Goal: Answer question/provide support: Share knowledge or assist other users

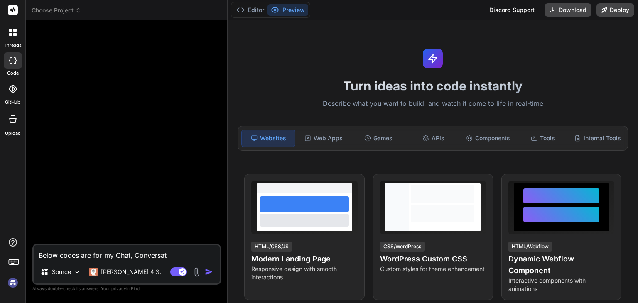
click at [185, 258] on textarea "Below codes are for my Chat, Conversat" at bounding box center [127, 252] width 186 height 15
click at [142, 252] on textarea "Below codes are for my Chat, Conversat" at bounding box center [127, 252] width 186 height 15
type textarea "Below codes are for my Chat, Cnversat"
type textarea "x"
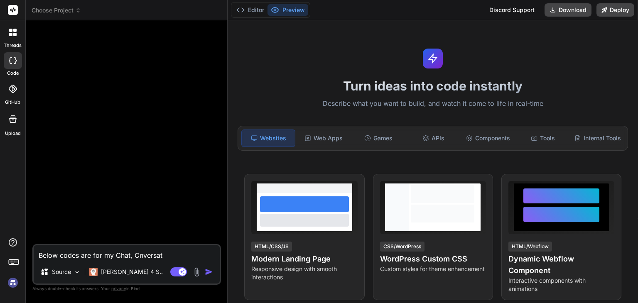
type textarea "Below codes are for my Chat, Conversat"
type textarea "x"
type textarea "Below codes are for my Chat, Conversati"
type textarea "x"
type textarea "Below codes are for my Chat, Conversatio"
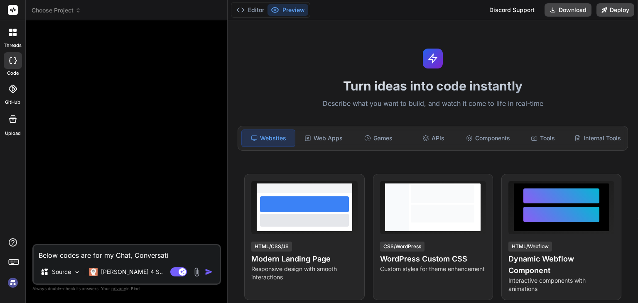
type textarea "x"
type textarea "Below codes are for my Chat, Conversation"
type textarea "x"
type textarea "Below codes are for my Chat, Conversation"
click at [12, 283] on img at bounding box center [13, 283] width 14 height 14
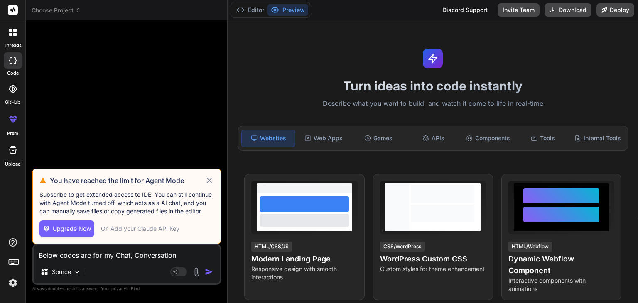
click at [84, 228] on span "Upgrade Now" at bounding box center [72, 229] width 38 height 8
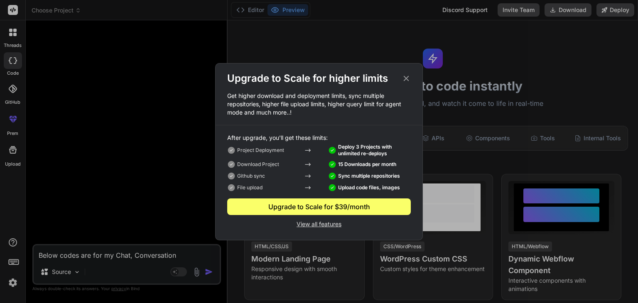
click at [405, 78] on icon at bounding box center [406, 78] width 5 height 5
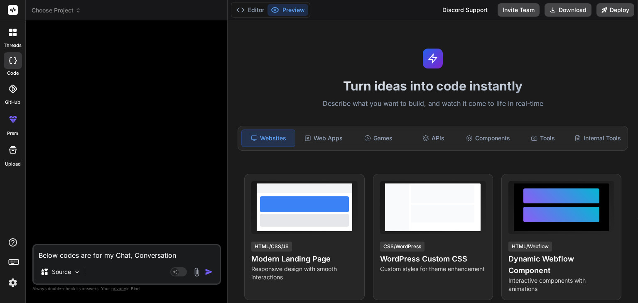
click at [79, 256] on textarea "Below codes are for my Chat, Conversation" at bounding box center [127, 252] width 186 height 15
click at [73, 272] on div "Source" at bounding box center [60, 272] width 47 height 17
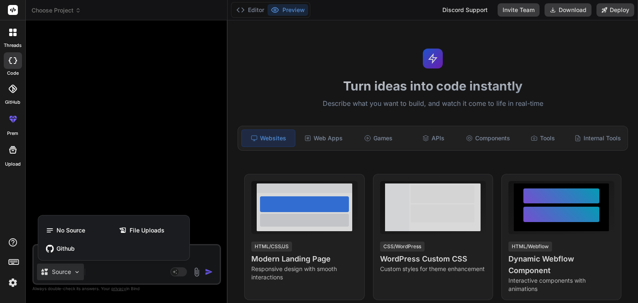
click at [122, 194] on div at bounding box center [319, 151] width 638 height 303
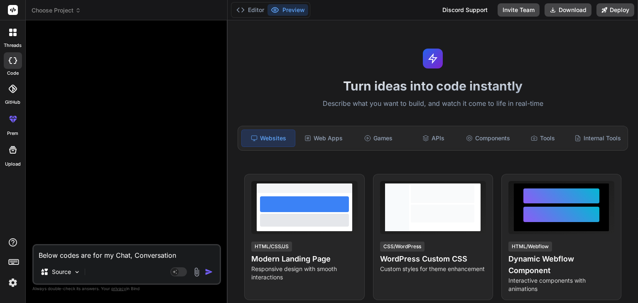
click at [105, 251] on textarea "Below codes are for my Chat, Conversation" at bounding box center [127, 252] width 186 height 15
click at [133, 252] on textarea "Below codes are for my Chat, Conversation" at bounding box center [127, 252] width 186 height 15
click at [186, 253] on textarea "Below codes are for my Chat, Conversation" at bounding box center [127, 252] width 186 height 15
type textarea "x"
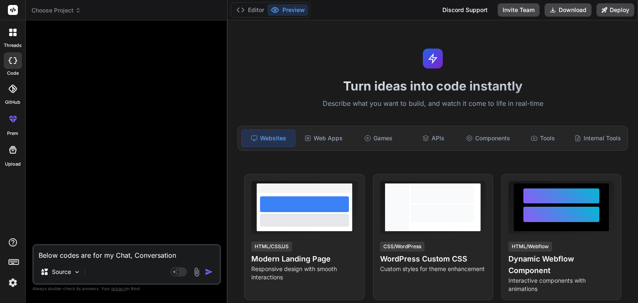
type textarea "Below codes are for my Chat, Conversation"
type textarea "x"
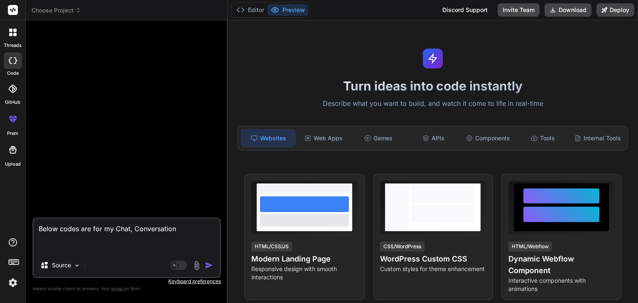
paste textarea "// app/page.tsx 'use client'; import { useState, useEffect } from 'react'; impo…"
type textarea "Below codes are for my Chat, Conversation // app/page.tsx 'use client'; import …"
type textarea "x"
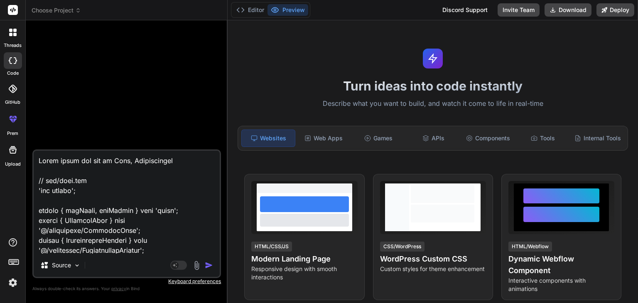
click at [131, 159] on textarea at bounding box center [127, 202] width 186 height 103
click at [133, 160] on textarea at bounding box center [127, 202] width 186 height 103
type textarea "Below codes are for my Chat, RConversation // app/page.tsx 'use client'; import…"
type textarea "x"
type textarea "Below codes are for my Chat, REConversation // app/page.tsx 'use client'; impor…"
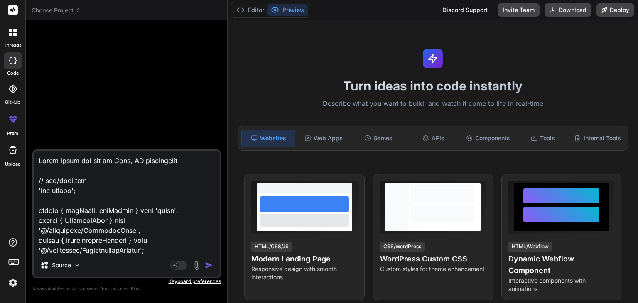
type textarea "x"
type textarea "Below codes are for my Chat, RConversation // app/page.tsx 'use client'; import…"
type textarea "x"
type textarea "Below codes are for my Chat, ReConversation // app/page.tsx 'use client'; impor…"
type textarea "x"
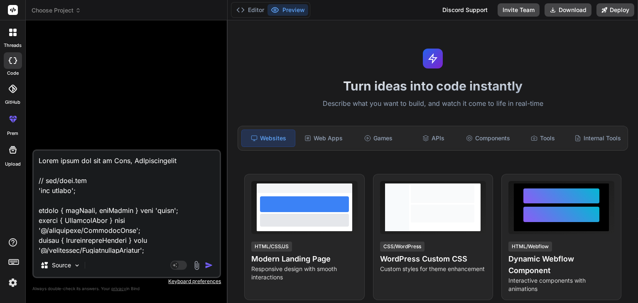
type textarea "Below codes are for my Chat, ReaConversation // app/page.tsx 'use client'; impo…"
type textarea "x"
type textarea "Below codes are for my Chat, RealConversation // app/page.tsx 'use client'; imp…"
type textarea "x"
type textarea "Below codes are for my Chat, RealtConversation // app/page.tsx 'use client'; im…"
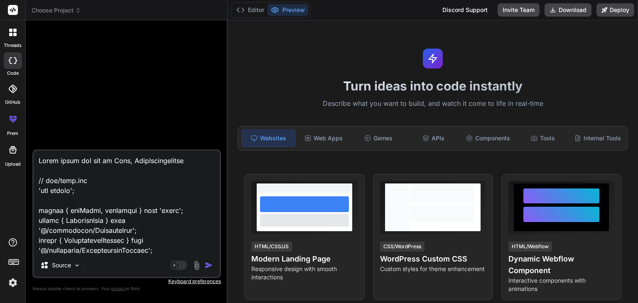
type textarea "x"
type textarea "Below codes are for my Chat, RealtiConversation // app/page.tsx 'use client'; i…"
type textarea "x"
type textarea "Below codes are for my Chat, RealtimConversation // app/page.tsx 'use client'; …"
type textarea "x"
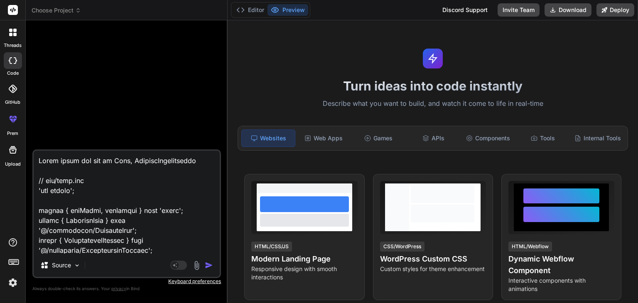
type textarea "Below codes are for my Chat, RealtimeConversation // app/page.tsx 'use client';…"
type textarea "x"
type textarea "Below codes are for my Chat, RealtimeCConversation // app/page.tsx 'use client'…"
type textarea "x"
type textarea "Below codes are for my Chat, RealtimeChConversation // app/page.tsx 'use client…"
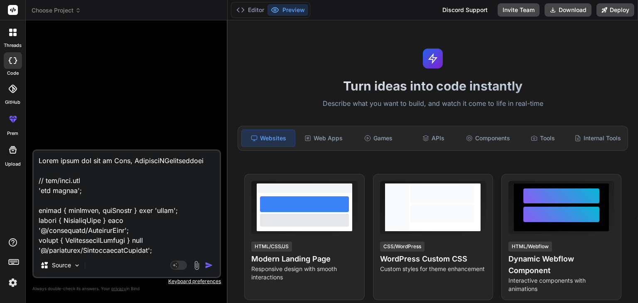
type textarea "x"
type textarea "Below codes are for my Chat, RealtimeChaConversation // app/page.tsx 'use clien…"
type textarea "x"
type textarea "Below codes are for my Chat, RealtimeChatConversation // app/page.tsx 'use clie…"
type textarea "x"
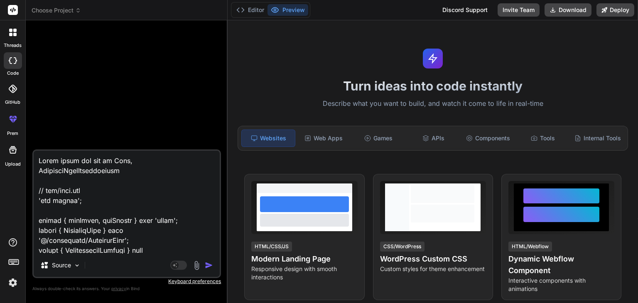
type textarea "Below codes are for my Chat, RealtimeChat,Conversation // app/page.tsx 'use cli…"
type textarea "x"
type textarea "Below codes are for my Chat, RealtimeChat, Conversation // app/page.tsx 'use cl…"
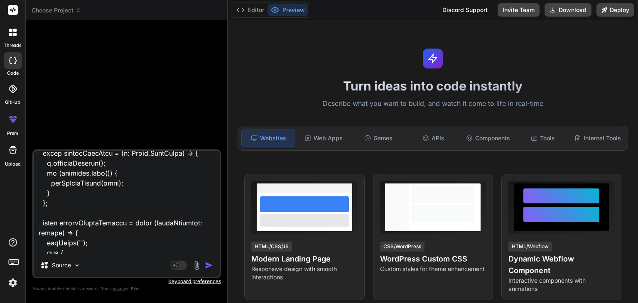
scroll to position [2921, 0]
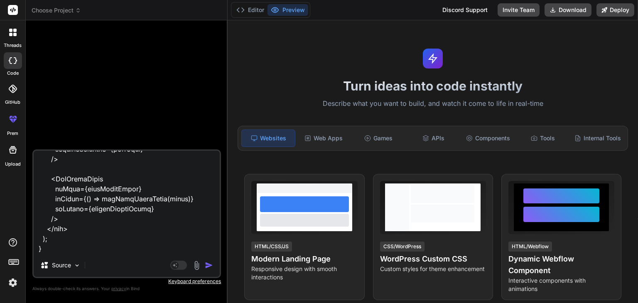
click at [107, 252] on textarea at bounding box center [127, 202] width 186 height 103
type textarea "x"
type textarea "Below codes are for my Chat, RealtimeChat, Conversation // app/page.tsx 'use cl…"
type textarea "x"
type textarea "Below codes are for my Chat, RealtimeChat, Conversation // app/page.tsx 'use cl…"
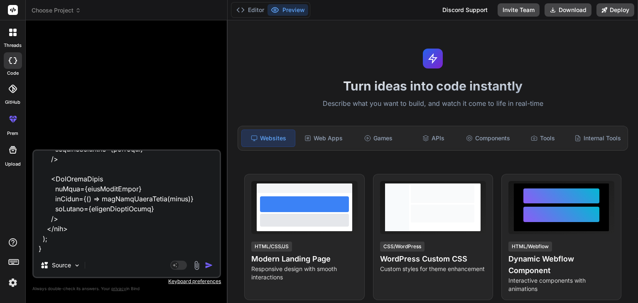
click at [127, 245] on textarea at bounding box center [127, 202] width 186 height 103
type textarea "x"
type textarea "Below codes are for my Chat, RealtimeChat, Conversation // app/page.tsx 'use cl…"
type textarea "x"
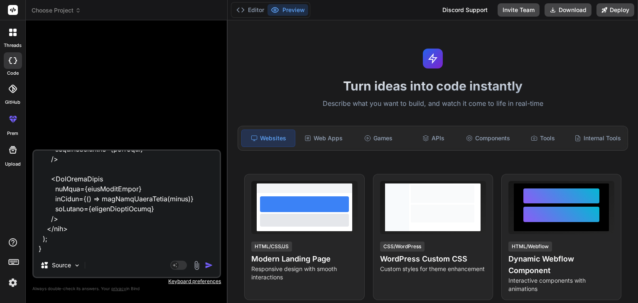
type textarea "Below codes are for my Chat, RealtimeChat, Conversation // app/page.tsx 'use cl…"
type textarea "x"
type textarea "Below codes are for my Chat, RealtimeChat, Conversation // app/page.tsx 'use cl…"
type textarea "x"
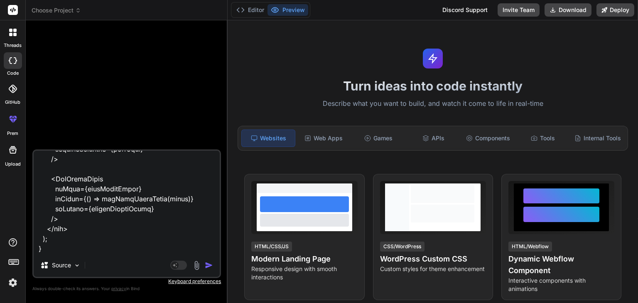
scroll to position [2950, 0]
paste textarea "// components/RealtimeChat.tsx 'use client'; import { useState, useRef, useEffe…"
type textarea "Below codes are for my Chat, RealtimeChat, Conversation // app/page.tsx 'use cl…"
type textarea "x"
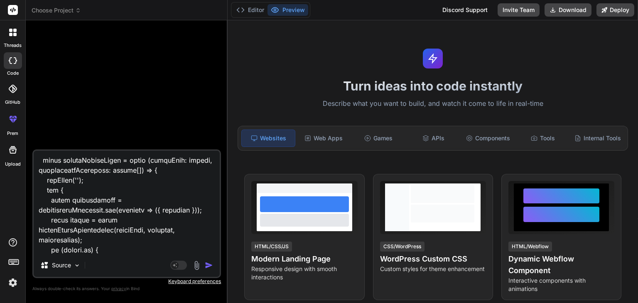
scroll to position [0, 0]
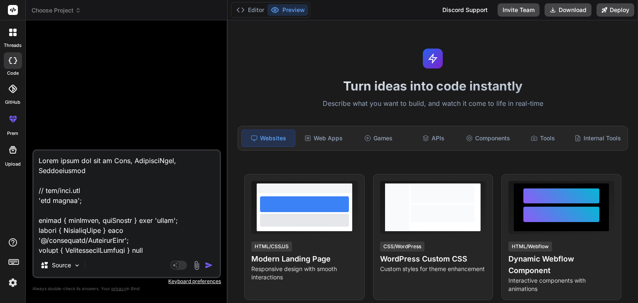
click at [109, 171] on textarea at bounding box center [127, 202] width 186 height 103
click at [39, 171] on textarea at bounding box center [127, 202] width 186 height 103
type textarea "Below codes are for my Chat, RealtimeChat,Conversation // app/page.tsx 'use cli…"
type textarea "x"
type textarea "Below codes are for my Chat, RealtimeChat, Conversation // app/page.tsx 'use cl…"
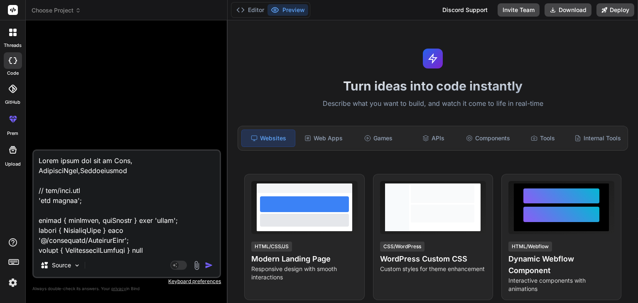
type textarea "x"
type textarea "Below codes are for my Chat, RealtimeChat, uConversation // app/page.tsx 'use c…"
type textarea "x"
type textarea "Below codes are for my Chat, RealtimeChat, usConversation // app/page.tsx 'use …"
type textarea "x"
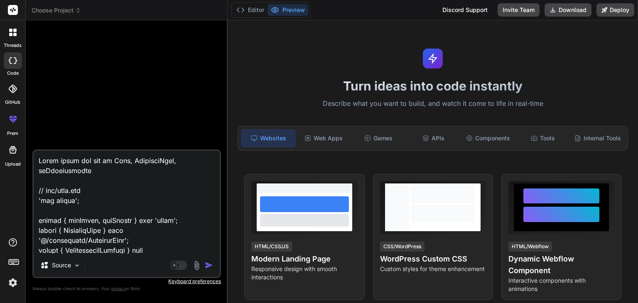
type textarea "Below codes are for my Chat, RealtimeChat, useConversation // app/page.tsx 'use…"
type textarea "x"
type textarea "Below codes are for my Chat, RealtimeChat, useRConversation // app/page.tsx 'us…"
type textarea "x"
type textarea "Below codes are for my Chat, RealtimeChat, useReConversation // app/page.tsx 'u…"
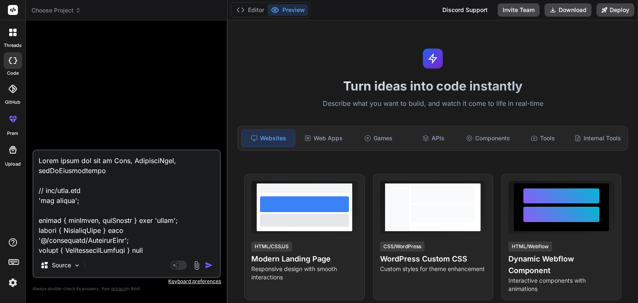
type textarea "x"
type textarea "Below codes are for my Chat, RealtimeChat, useReaConversation // app/page.tsx '…"
type textarea "x"
type textarea "Below codes are for my Chat, RealtimeChat, useRealConversation // app/page.tsx …"
type textarea "x"
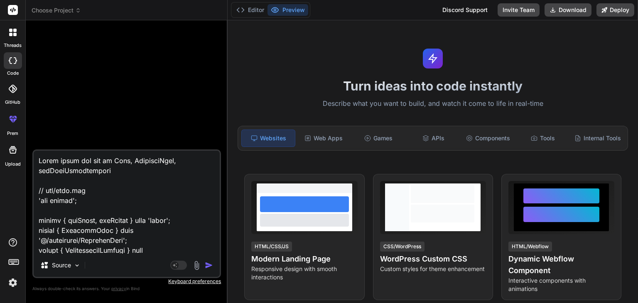
type textarea "Below codes are for my Chat, RealtimeChat, useRealtConversation // app/page.tsx…"
type textarea "x"
type textarea "Below codes are for my Chat, RealtimeChat, useRealtiConversation // app/page.ts…"
type textarea "x"
type textarea "Below codes are for my Chat, RealtimeChat, useRealtimConversation // app/page.t…"
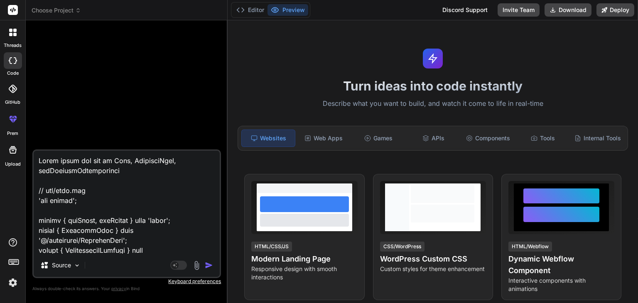
type textarea "x"
type textarea "Below codes are for my Chat, RealtimeChat, useRealtimeConversation // app/page.…"
type textarea "x"
type textarea "Below codes are for my Chat, RealtimeChat, useRealtimeCConversation // app/page…"
type textarea "x"
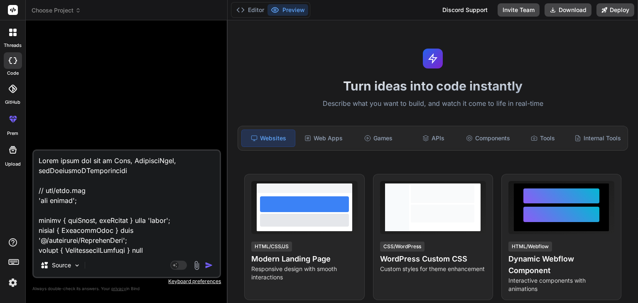
type textarea "Below codes are for my Chat, RealtimeChat, useRealtimeChConversation // app/pag…"
type textarea "x"
type textarea "Below codes are for my Chat, RealtimeChat, useRealtimeChaConversation // app/pa…"
type textarea "x"
type textarea "Below codes are for my Chat, RealtimeChat, useRealtimeChatConversation // app/p…"
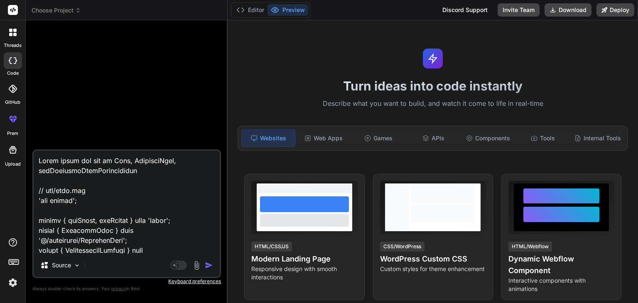
type textarea "x"
type textarea "Below codes are for my Chat, RealtimeChat, useRealtimeChat,Conversation // app/…"
type textarea "x"
type textarea "Below codes are for my Chat, RealtimeChat, useRealtimeChat, Conversation // app…"
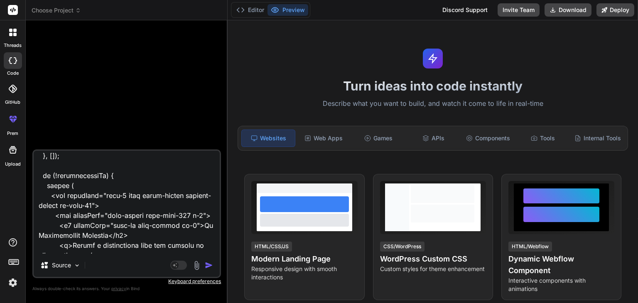
scroll to position [7514, 0]
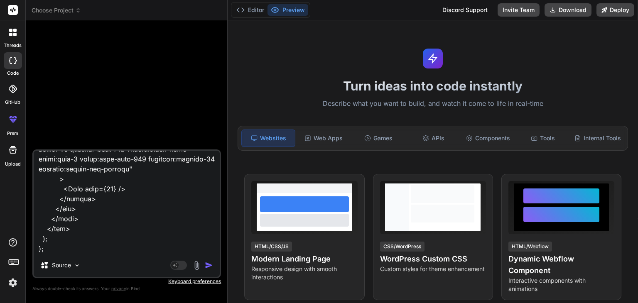
click at [121, 249] on textarea at bounding box center [127, 202] width 186 height 103
type textarea "x"
type textarea "Below codes are for my Chat, RealtimeChat, useRealtimeChat, Conversation // app…"
type textarea "x"
type textarea "Below codes are for my Chat, RealtimeChat, useRealtimeChat, Conversation // app…"
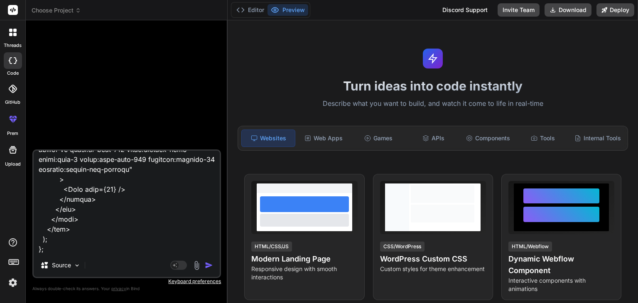
scroll to position [7534, 0]
click at [83, 252] on textarea at bounding box center [127, 202] width 186 height 103
type textarea "x"
click at [131, 253] on textarea at bounding box center [127, 202] width 186 height 103
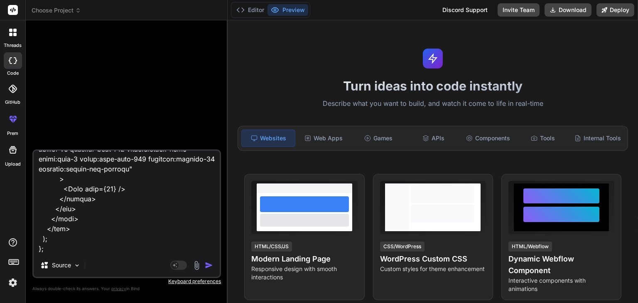
paste textarea "// hooks/useRealtimeChat.ts 'use client'; import { useState, useRef, useCallbac…"
type textarea "Below codes are for my Chat, RealtimeChat, useRealtimeChat, Conversation // app…"
type textarea "x"
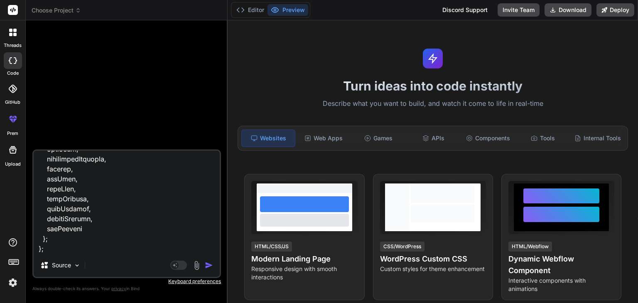
scroll to position [10642, 0]
click at [163, 248] on textarea at bounding box center [127, 202] width 186 height 103
type textarea "Below codes are for my Chat, RealtimeChat, useRealtimeChat, Conversation // app…"
type textarea "x"
type textarea "Below codes are for my Chat, RealtimeChat, useRealtimeChat, Conversation // app…"
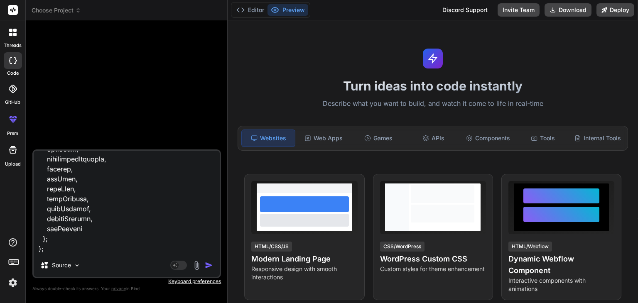
scroll to position [10662, 0]
click at [143, 253] on textarea at bounding box center [127, 202] width 186 height 103
type textarea "x"
paste textarea "// components/MessageContextMenu.tsx 'use client'; import { createPortal } from…"
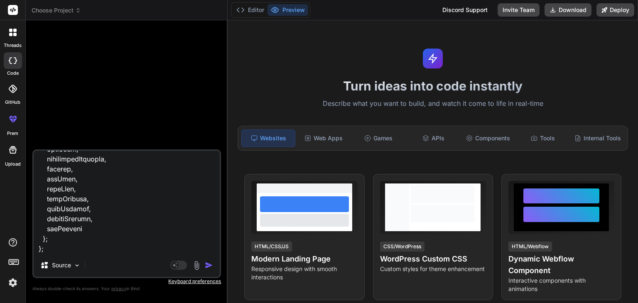
type textarea "Below codes are for my Chat, RealtimeChat, useRealtimeChat, Conversation // app…"
type textarea "x"
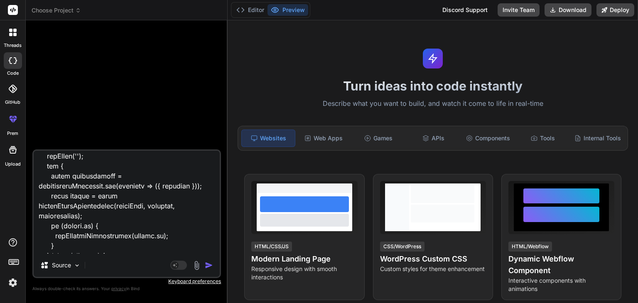
scroll to position [0, 0]
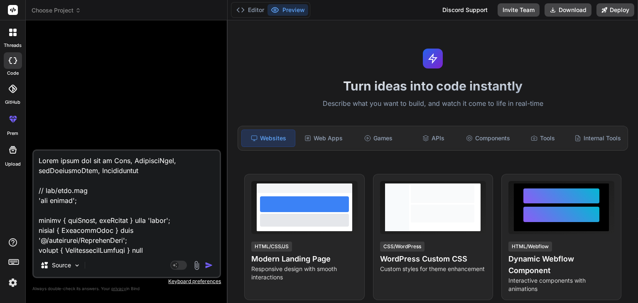
click at [96, 174] on textarea at bounding box center [127, 202] width 186 height 103
type textarea "Below codes are for my Chat, RealtimeChat, useRealtimeChat, MConversation // ap…"
type textarea "x"
type textarea "Below codes are for my Chat, RealtimeChat, useRealtimeChat, MeConversation // a…"
type textarea "x"
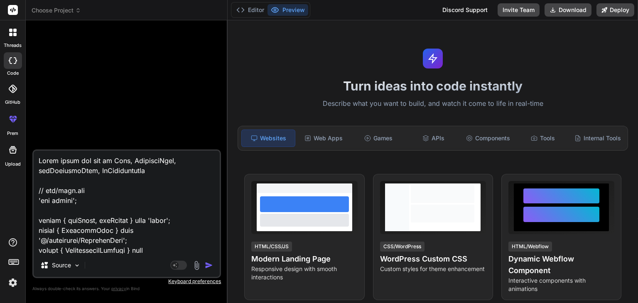
type textarea "Below codes are for my Chat, RealtimeChat, useRealtimeChat, MesConversation // …"
type textarea "x"
type textarea "Below codes are for my Chat, RealtimeChat, useRealtimeChat, MessConversation //…"
type textarea "x"
type textarea "Below codes are for my Chat, RealtimeChat, useRealtimeChat, MessaConversation /…"
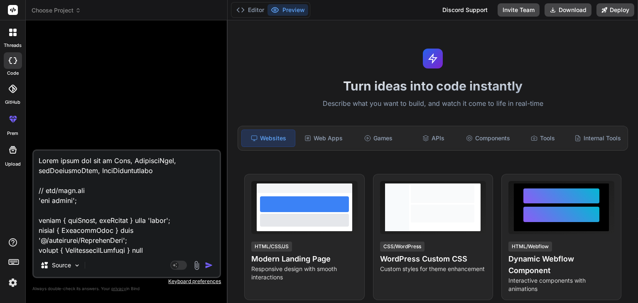
type textarea "x"
type textarea "Below codes are for my Chat, RealtimeChat, useRealtimeChat, MessagConversation …"
type textarea "x"
type textarea "Below codes are for my Chat, RealtimeChat, useRealtimeChat, MessageConversation…"
type textarea "x"
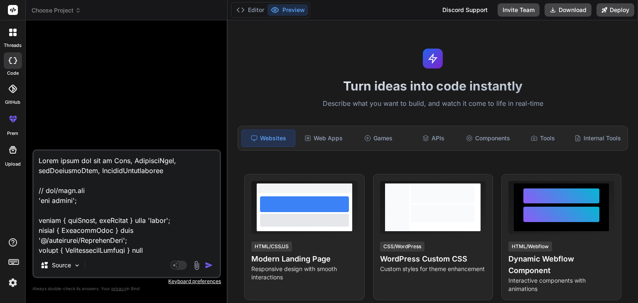
type textarea "Below codes are for my Chat, RealtimeChat, useRealtimeChat, MessageCConversatio…"
type textarea "x"
type textarea "Below codes are for my Chat, RealtimeChat, useRealtimeChat, MessageCoConversati…"
type textarea "x"
type textarea "Below codes are for my Chat, RealtimeChat, useRealtimeChat, MessageConConversat…"
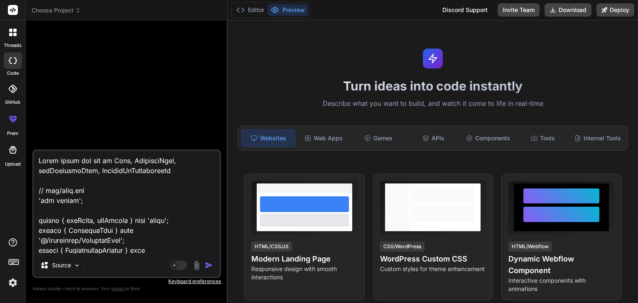
type textarea "x"
type textarea "Below codes are for my Chat, RealtimeChat, useRealtimeChat, MessageContConversa…"
type textarea "x"
type textarea "Below codes are for my Chat, RealtimeChat, useRealtimeChat, MessageConteConvers…"
type textarea "x"
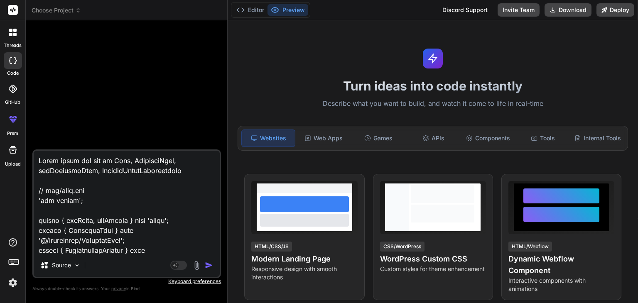
type textarea "Below codes are for my Chat, RealtimeChat, useRealtimeChat, MessageContexConver…"
type textarea "x"
type textarea "Below codes are for my Chat, RealtimeChat, useRealtimeChat, MessageContextConve…"
type textarea "x"
type textarea "Below codes are for my Chat, RealtimeChat, useRealtimeChat, MessageContextMConv…"
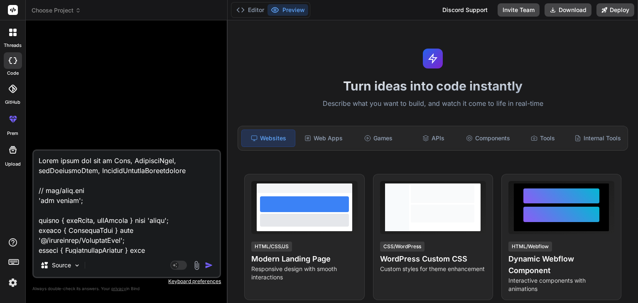
type textarea "x"
type textarea "Below codes are for my Chat, RealtimeChat, useRealtimeChat, MessageContextMeCon…"
type textarea "x"
type textarea "Below codes are for my Chat, RealtimeChat, useRealtimeChat, MessageContextMenCo…"
type textarea "x"
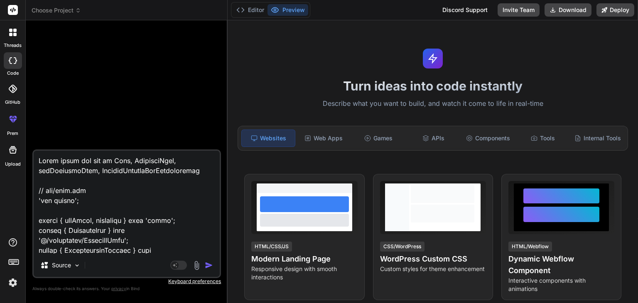
type textarea "Below codes are for my Chat, RealtimeChat, useRealtimeChat, MessageContextMenuC…"
type textarea "x"
type textarea "Below codes are for my Chat, RealtimeChat, useRealtimeChat, MessageContextMenu,…"
type textarea "x"
type textarea "Below codes are for my Chat, RealtimeChat, useRealtimeChat, MessageContextMenu,…"
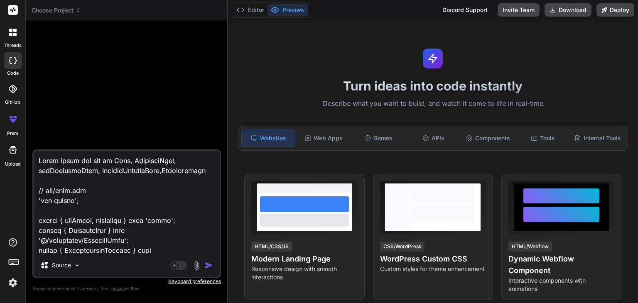
type textarea "x"
type textarea "Below codes are for my Chat, RealtimeChat, useRealtimeChat, MessageContextMenu,…"
type textarea "x"
type textarea "Below codes are for my Chat, RealtimeChat, useRealtimeChat, MessageContextMenu,…"
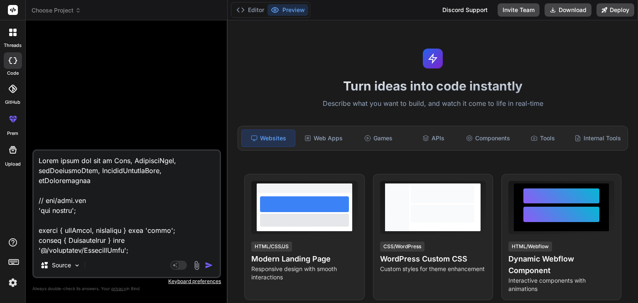
type textarea "x"
type textarea "Below codes are for my Chat, RealtimeChat, useRealtimeChat, MessageContextMenu,…"
type textarea "x"
type textarea "Below codes are for my Chat, RealtimeChat, useRealtimeChat, MessageContextMenu,…"
type textarea "x"
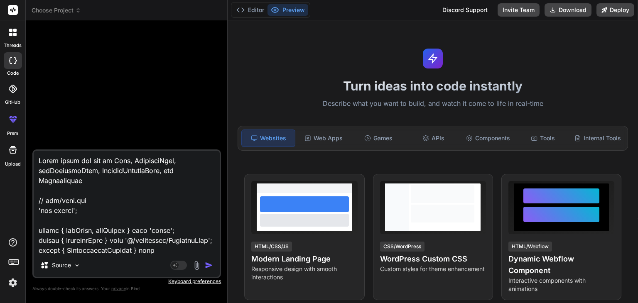
type textarea "Below codes are for my Chat, RealtimeChat, useRealtimeChat, MessageContextMenu,…"
type textarea "x"
type textarea "Below codes are for my Chat, RealtimeChat, useRealtimeChat, MessageContextMenu,…"
type textarea "x"
type textarea "Below codes are for my Chat, RealtimeChat, useRealtimeChat, MessageContextMenu,…"
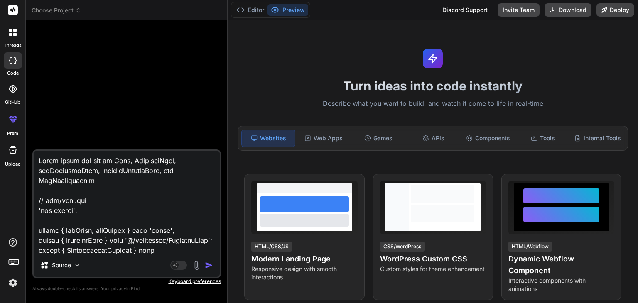
type textarea "x"
type textarea "Below codes are for my Chat, RealtimeChat, useRealtimeChat, MessageContextMenu,…"
type textarea "x"
type textarea "Below codes are for my Chat, RealtimeChat, useRealtimeChat, MessageContextMenu,…"
type textarea "x"
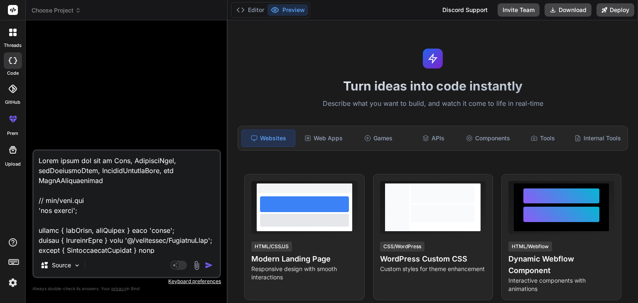
type textarea "Below codes are for my Chat, RealtimeChat, useRealtimeChat, MessageContextMenu,…"
type textarea "x"
type textarea "Below codes are for my Chat, RealtimeChat, useRealtimeChat, MessageContextMenu,…"
type textarea "x"
type textarea "Below codes are for my Chat, RealtimeChat, useRealtimeChat, MessageContextMenu,…"
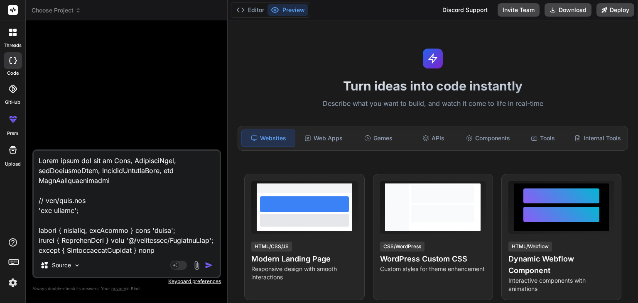
type textarea "x"
type textarea "Below codes are for my Chat, RealtimeChat, useRealtimeChat, MessageContextMenu,…"
type textarea "x"
type textarea "Below codes are for my Chat, RealtimeChat, useRealtimeChat, MessageContextMenu,…"
type textarea "x"
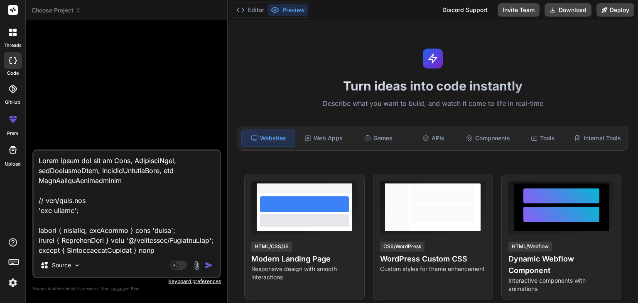
type textarea "Below codes are for my Chat, RealtimeChat, useRealtimeChat, MessageContextMenu,…"
type textarea "x"
type textarea "Below codes are for my Chat, RealtimeChat, useRealtimeChat, MessageContextMenu,…"
type textarea "x"
type textarea "Below codes are for my Chat, RealtimeChat, useRealtimeChat, MessageContextMenu,…"
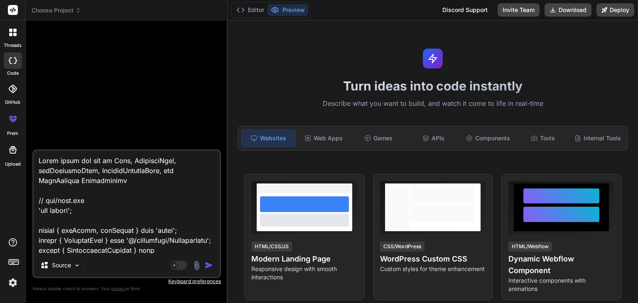
type textarea "x"
type textarea "Below codes are for my Chat, RealtimeChat, useRealtimeChat, MessageContextMenu,…"
type textarea "x"
type textarea "Below codes are for my Chat, RealtimeChat, useRealtimeChat, MessageContextMenu,…"
type textarea "x"
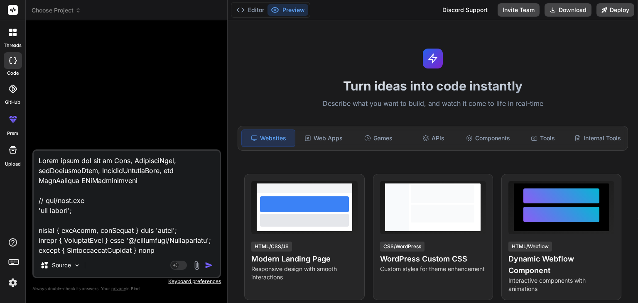
type textarea "Below codes are for my Chat, RealtimeChat, useRealtimeChat, MessageContextMenu,…"
type textarea "x"
type textarea "Below codes are for my Chat, RealtimeChat, useRealtimeChat, MessageContextMenu,…"
type textarea "x"
type textarea "Below codes are for my Chat, RealtimeChat, useRealtimeChat, MessageContextMenu,…"
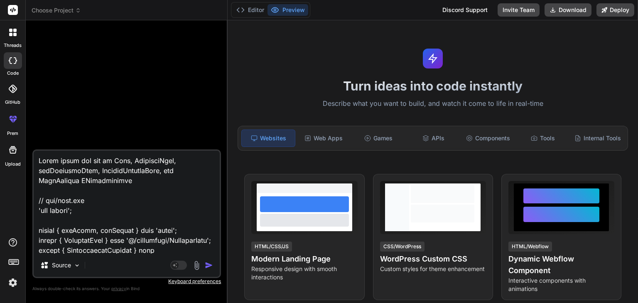
type textarea "x"
type textarea "Below codes are for my Chat, RealtimeChat, useRealtimeChat, MessageContextMenu,…"
type textarea "x"
type textarea "Below codes are for my Chat, RealtimeChat, useRealtimeChat, MessageContextMenu,…"
type textarea "x"
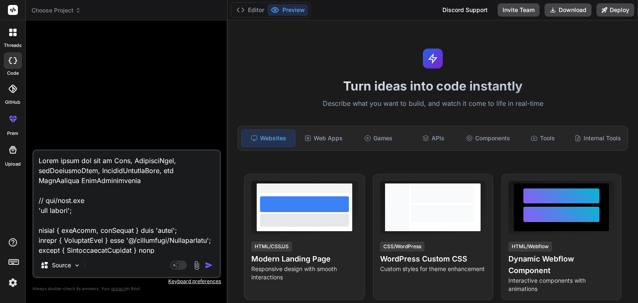
type textarea "Below codes are for my Chat, RealtimeChat, useRealtimeChat, MessageContextMenu,…"
type textarea "x"
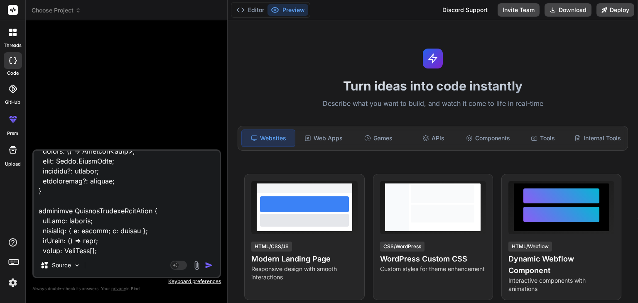
scroll to position [12027, 0]
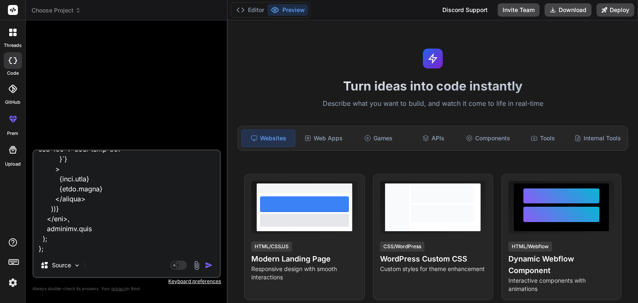
click at [140, 252] on textarea at bounding box center [127, 202] width 186 height 103
paste textarea "// components/ChatMessage.tsx 'use client'; import { Check, CheckCheck, MoreVer…"
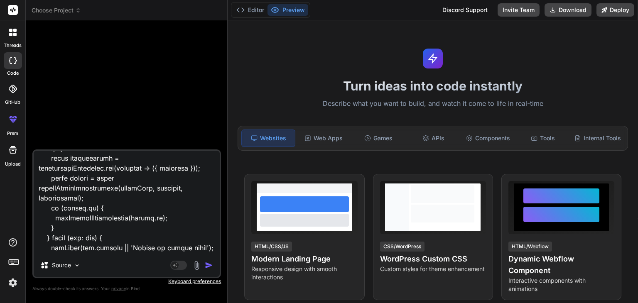
scroll to position [0, 0]
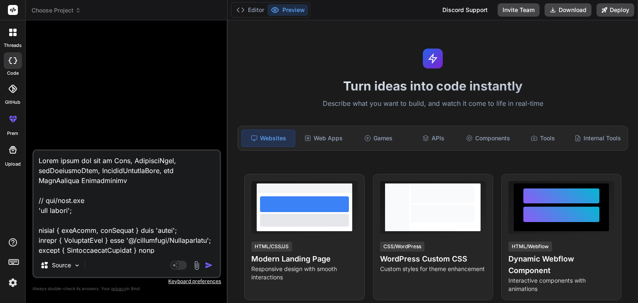
click at [142, 179] on textarea at bounding box center [127, 202] width 186 height 103
click at [142, 183] on textarea at bounding box center [127, 202] width 186 height 103
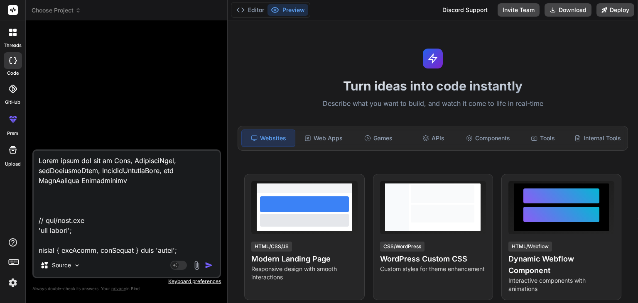
paste textarea "I have implemented your so called solution but some of the problems still persi…"
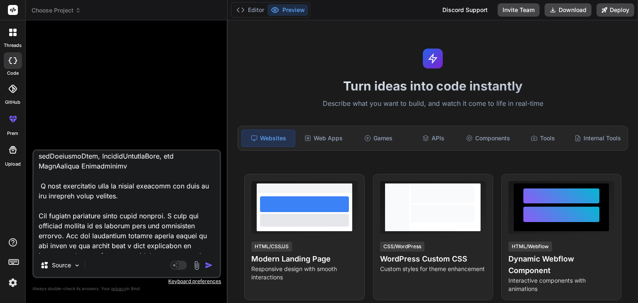
scroll to position [3, 0]
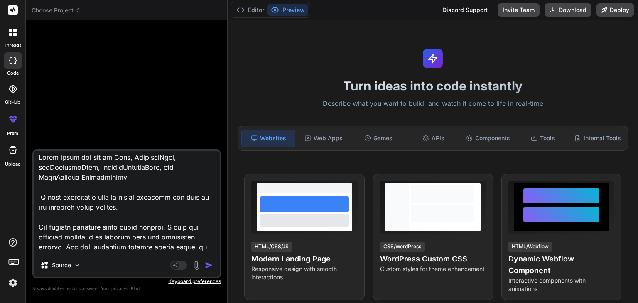
click at [44, 198] on textarea at bounding box center [127, 202] width 186 height 103
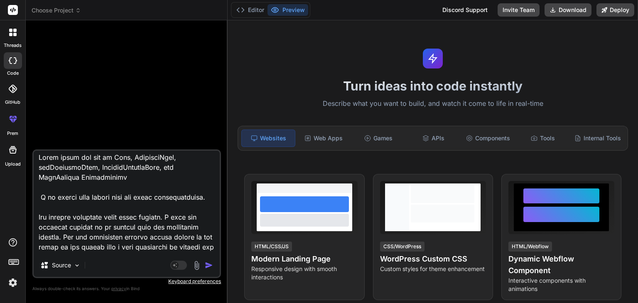
click at [40, 226] on textarea at bounding box center [127, 202] width 186 height 103
click at [153, 228] on textarea at bounding box center [127, 202] width 186 height 103
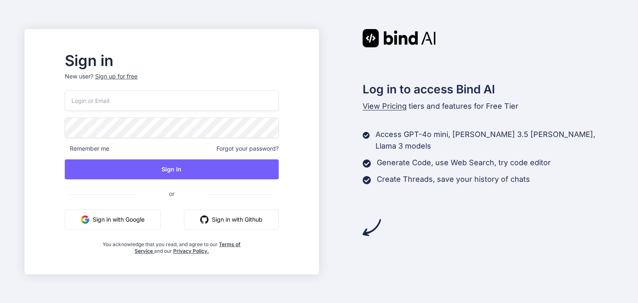
click at [153, 215] on button "Sign in with Google" at bounding box center [113, 220] width 96 height 20
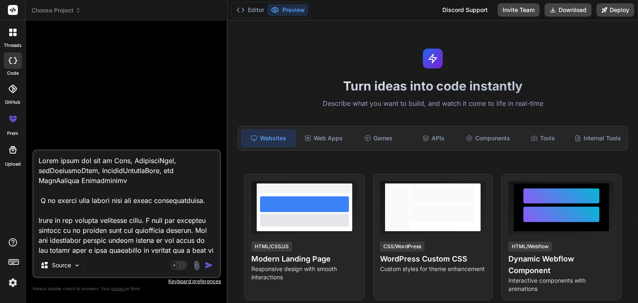
scroll to position [234, 0]
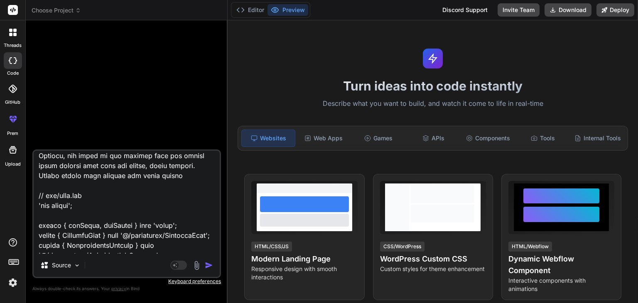
click at [135, 195] on textarea at bounding box center [127, 202] width 186 height 103
click at [146, 215] on textarea at bounding box center [127, 202] width 186 height 103
type textarea "x"
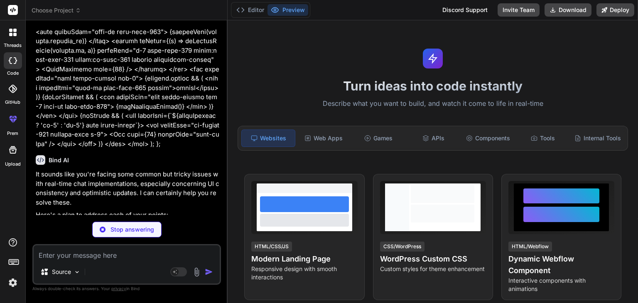
scroll to position [4249, 0]
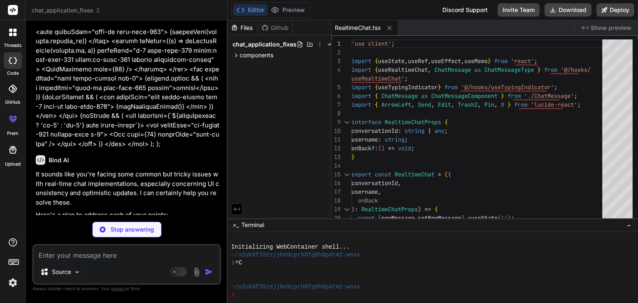
type textarea "x"
type textarea "loading, hasMore, loadMore, sendMessage, editMessage, deleteMessage, pinMessage…"
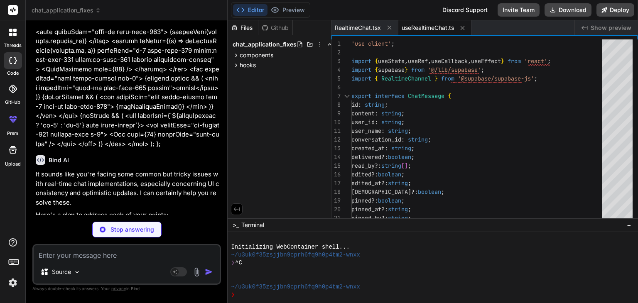
type textarea "x"
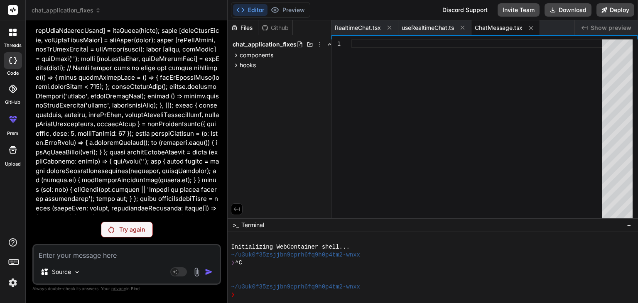
scroll to position [0, 0]
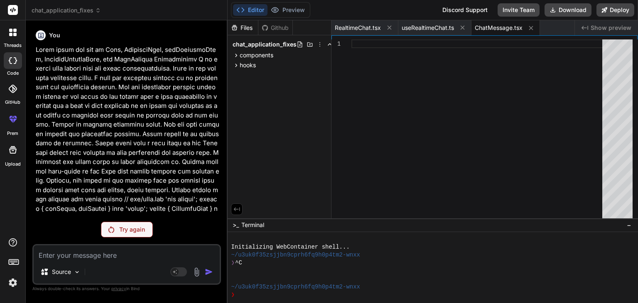
click at [121, 228] on p "Try again" at bounding box center [132, 229] width 26 height 8
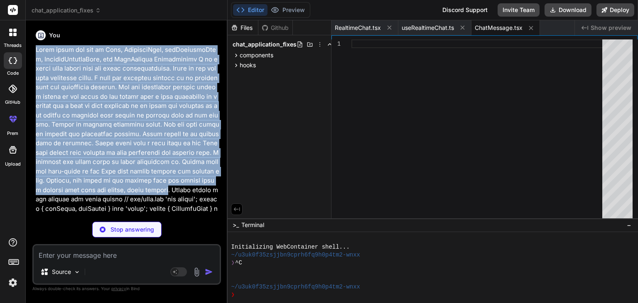
drag, startPoint x: 36, startPoint y: 49, endPoint x: 126, endPoint y: 186, distance: 163.3
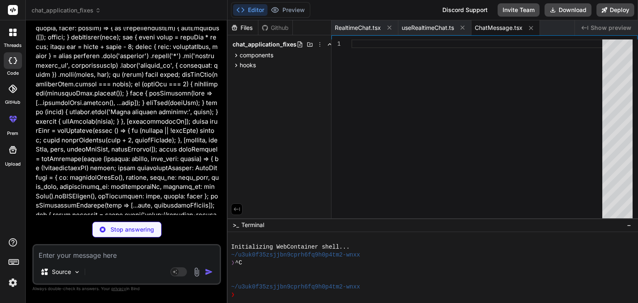
scroll to position [2606, 0]
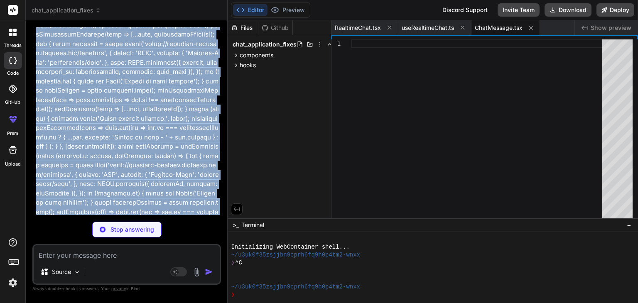
type textarea "x"
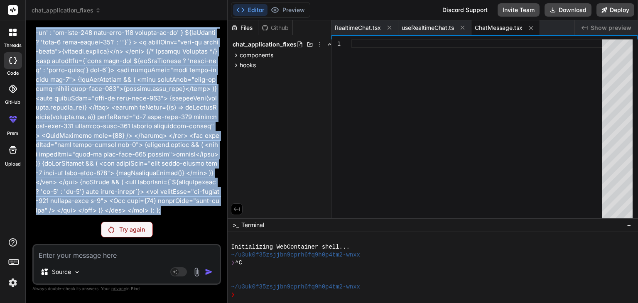
scroll to position [4219, 0]
copy p "Below codes are for my Chat, RealtimeChat, useRealtimeChat, MessageContextMenu,…"
click at [237, 56] on icon at bounding box center [235, 55] width 7 height 7
click at [253, 64] on span "RealtimeChat.tsx" at bounding box center [272, 67] width 48 height 10
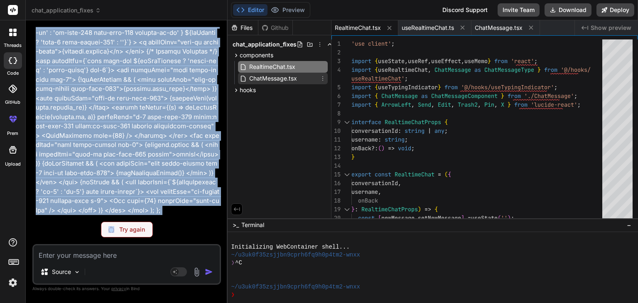
click at [276, 76] on span "ChatMessage.tsx" at bounding box center [272, 78] width 49 height 10
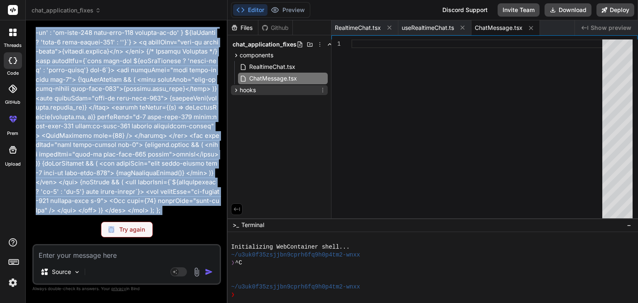
click at [255, 88] on span "hooks" at bounding box center [248, 90] width 16 height 8
click at [265, 100] on span "useRealtimeChat.ts" at bounding box center [275, 102] width 54 height 10
type textarea "loading, hasMore, loadMore, sendMessage, editMessage, deleteMessage, pinMessage…"
